Goal: Information Seeking & Learning: Compare options

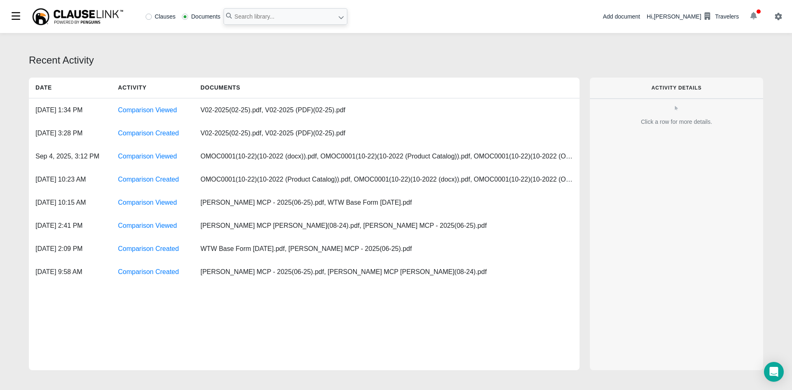
click at [753, 19] on icon "button" at bounding box center [754, 15] width 7 height 7
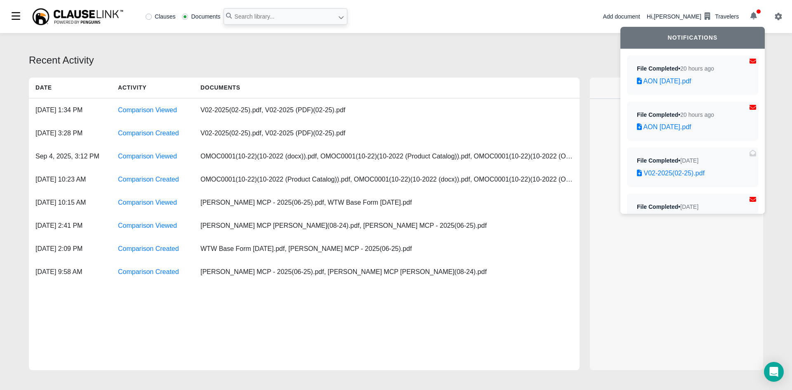
click at [340, 17] on icon at bounding box center [341, 17] width 6 height 6
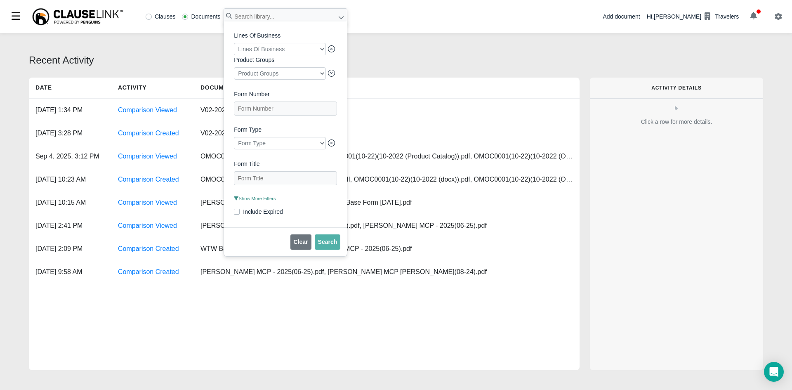
click at [307, 49] on div at bounding box center [280, 49] width 92 height 12
click at [279, 63] on label "Aircraft and Watercraft" at bounding box center [278, 65] width 92 height 11
checkbox input "true"
click at [338, 77] on div "Lines Of Business Aircraft and Watercraft Product Groups Product Groups Form Nu…" at bounding box center [285, 124] width 123 height 206
click at [312, 147] on div at bounding box center [280, 143] width 92 height 12
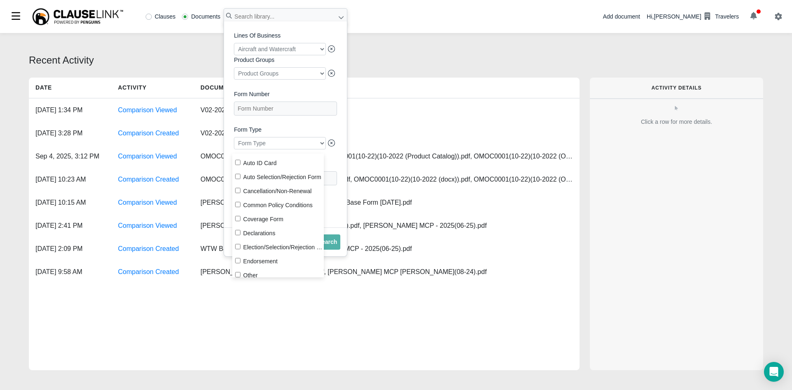
click at [312, 147] on div at bounding box center [280, 143] width 92 height 12
click at [327, 133] on label "Form Type" at bounding box center [285, 129] width 103 height 9
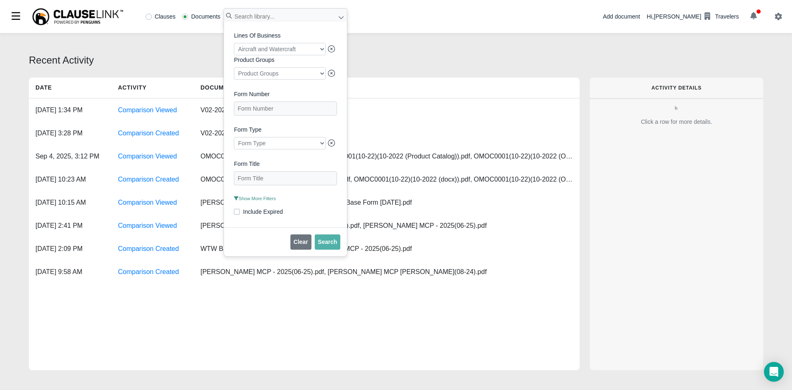
click at [262, 201] on span "Show More Filters" at bounding box center [255, 198] width 42 height 5
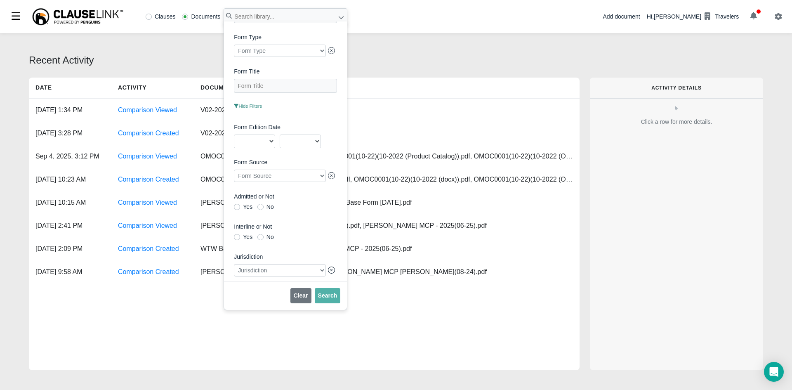
scroll to position [137, 0]
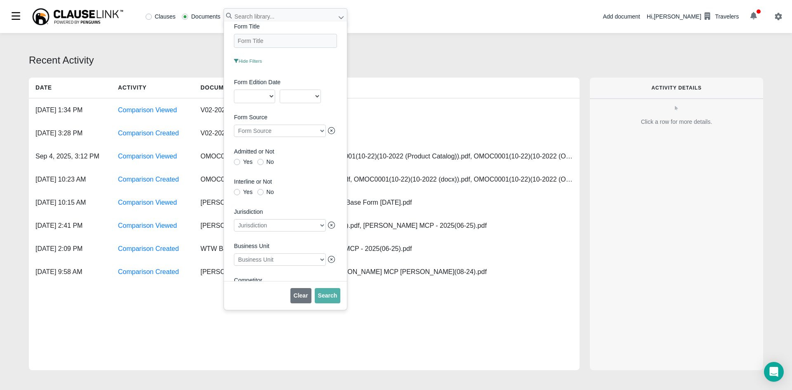
click at [288, 232] on div at bounding box center [280, 225] width 92 height 12
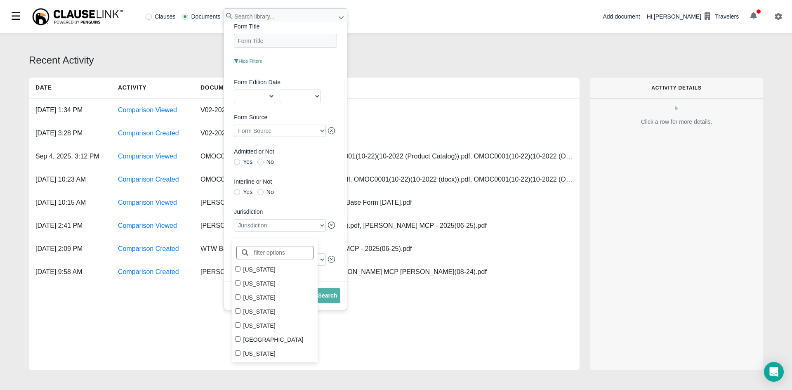
click at [289, 229] on div at bounding box center [280, 225] width 92 height 12
click at [313, 186] on label "Interline or Not" at bounding box center [285, 181] width 103 height 9
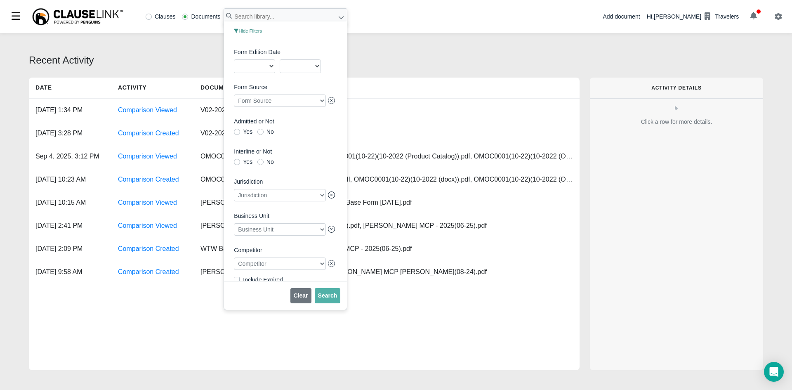
scroll to position [190, 0]
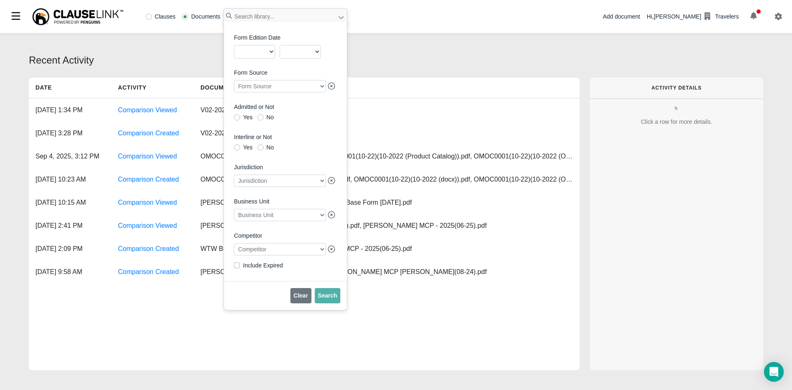
click at [298, 213] on div at bounding box center [280, 215] width 92 height 12
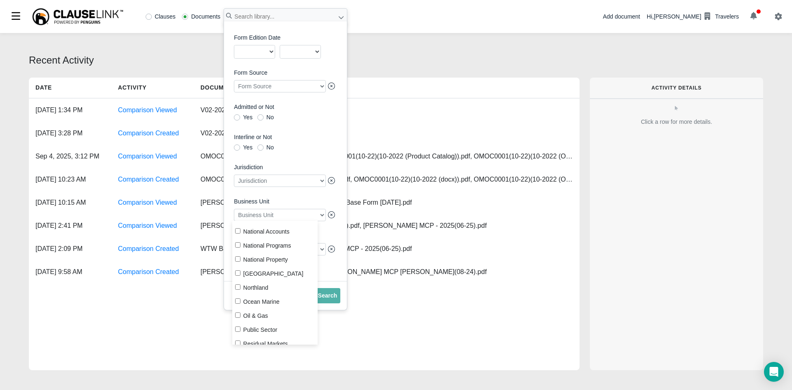
scroll to position [174, 0]
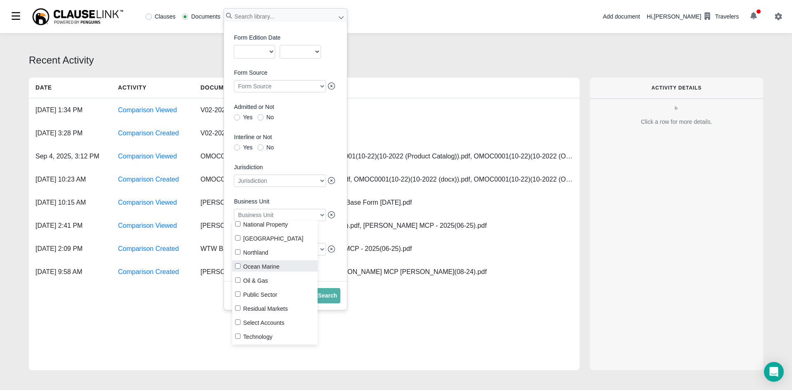
click at [261, 267] on label "Ocean Marine" at bounding box center [275, 265] width 86 height 11
checkbox input "true"
click at [330, 293] on span "Search" at bounding box center [327, 295] width 19 height 7
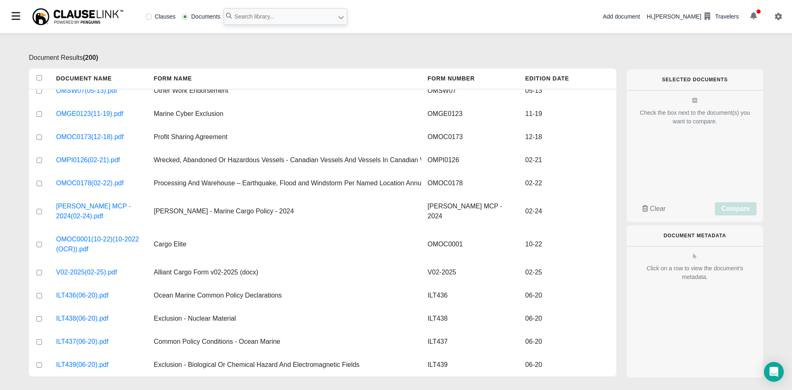
scroll to position [4464, 0]
click at [339, 20] on icon at bounding box center [341, 17] width 6 height 6
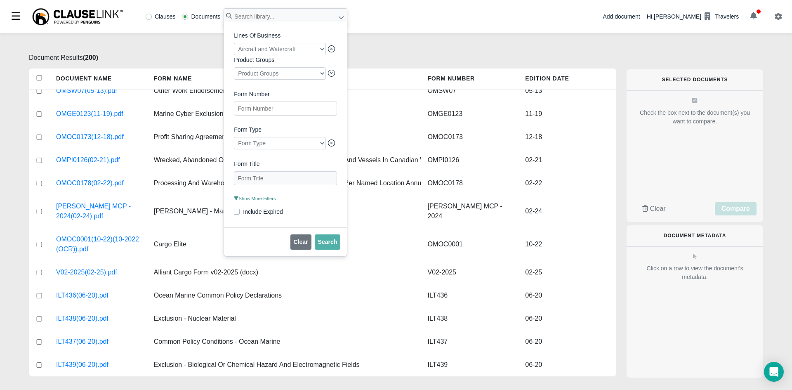
click at [277, 111] on Number "Form Number" at bounding box center [285, 109] width 103 height 14
type Number "AON"
click at [319, 244] on span "Search" at bounding box center [327, 242] width 19 height 7
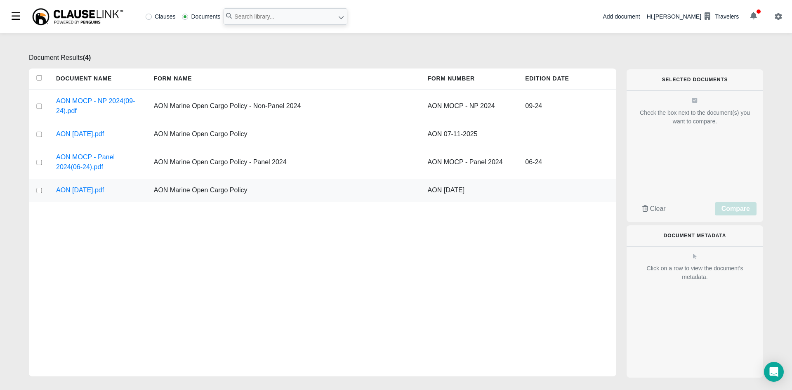
click at [41, 189] on input "checkbox" at bounding box center [38, 190] width 7 height 5
checkbox input "true"
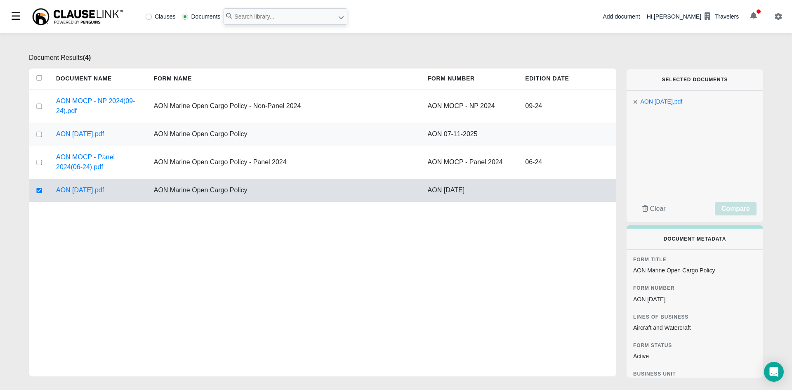
click at [39, 135] on input "checkbox" at bounding box center [38, 134] width 7 height 5
checkbox input "true"
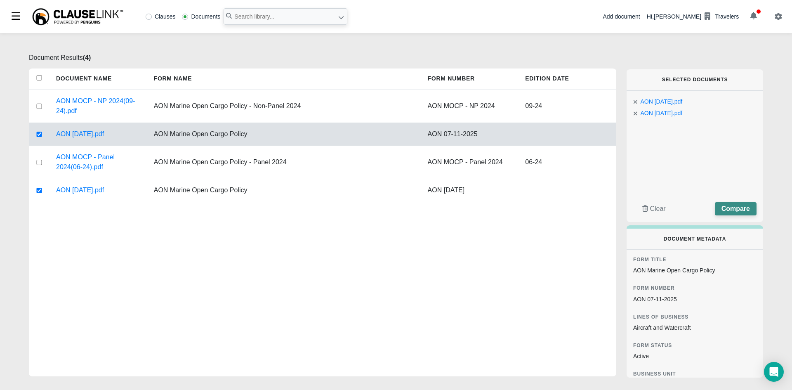
click at [748, 208] on span "Compare" at bounding box center [736, 208] width 28 height 7
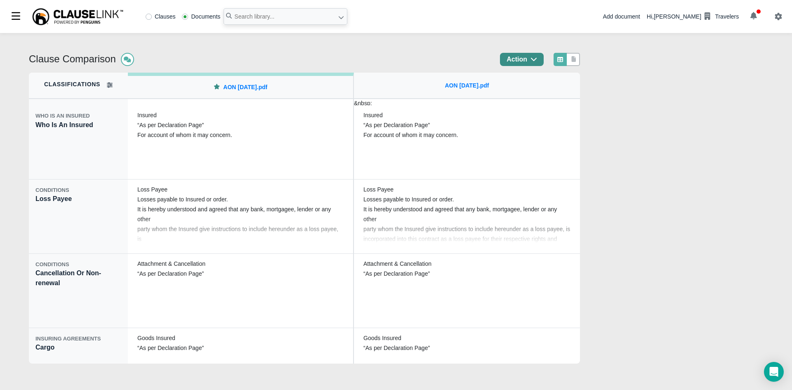
click at [537, 59] on icon "button" at bounding box center [534, 59] width 6 height 3
click at [539, 91] on div "Export" at bounding box center [533, 94] width 72 height 14
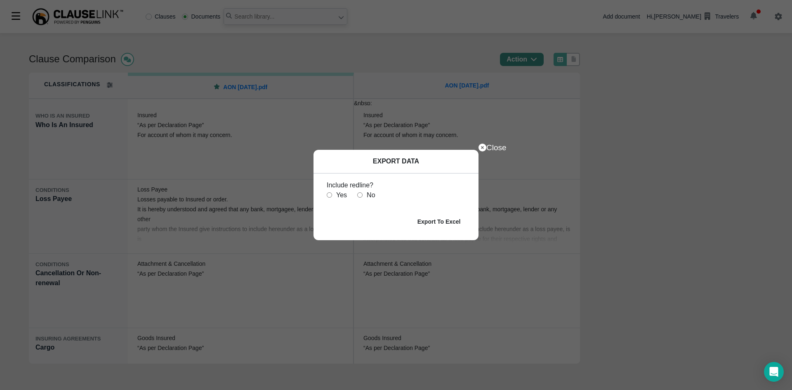
click at [329, 197] on input "radio" at bounding box center [329, 194] width 5 height 5
radio input "true"
click at [441, 223] on b "Export To Excel" at bounding box center [439, 221] width 43 height 7
click at [486, 146] on icon at bounding box center [483, 148] width 8 height 8
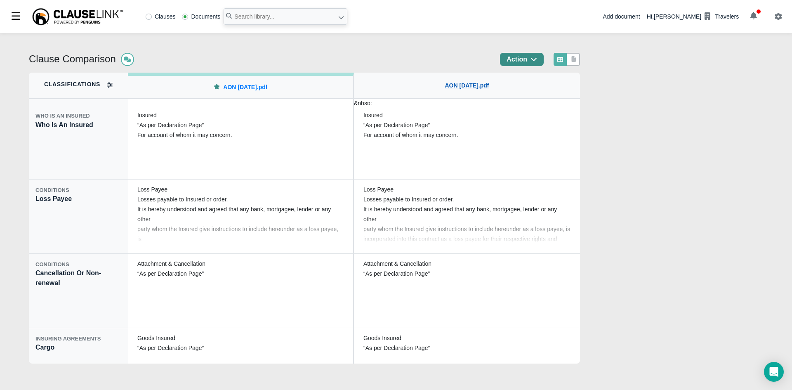
click at [478, 86] on link "AON [DATE].pdf" at bounding box center [467, 85] width 44 height 9
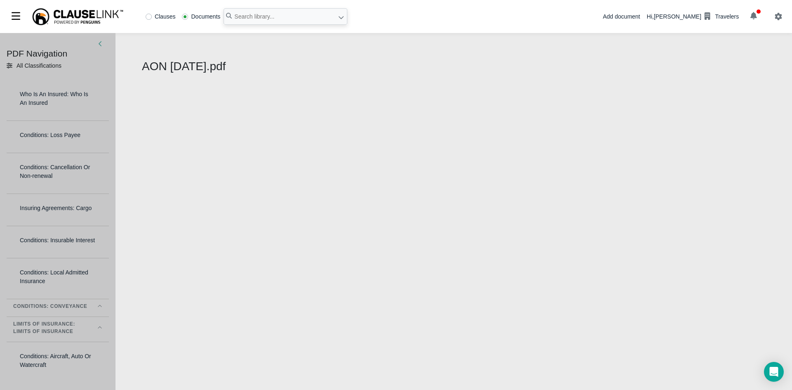
select select "1"
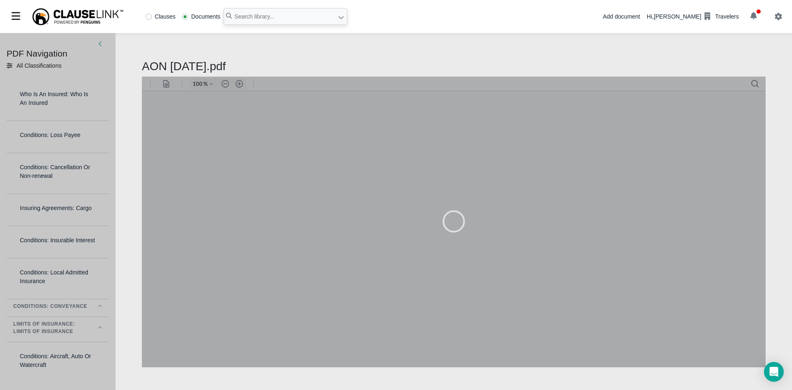
type input "83"
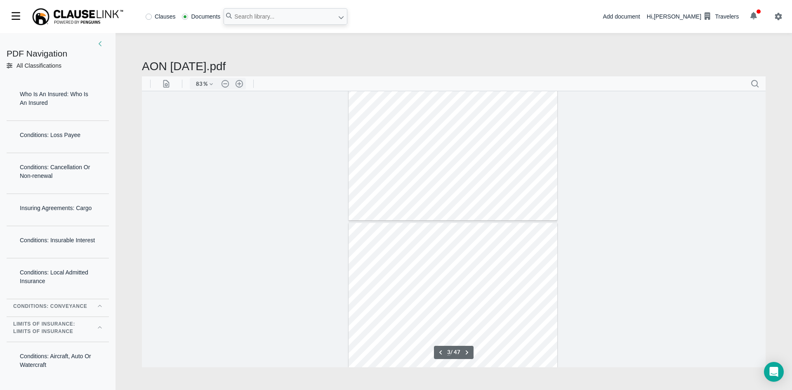
scroll to position [550, 0]
type input "2"
click at [751, 17] on icon "button" at bounding box center [754, 15] width 7 height 7
